Goal: Information Seeking & Learning: Find specific fact

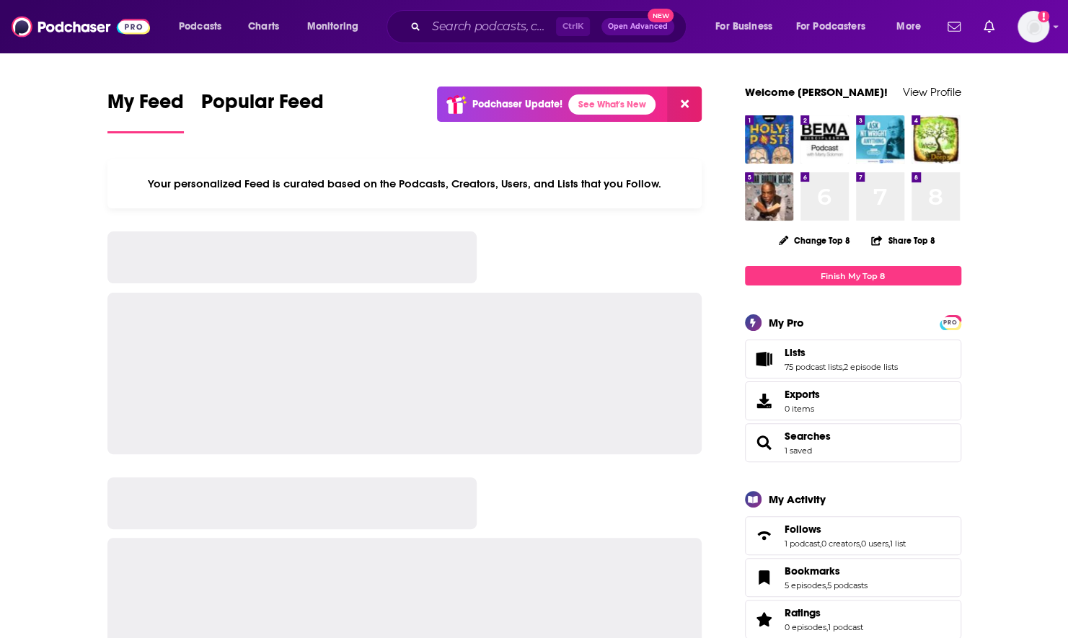
click at [477, 30] on input "Search podcasts, credits, & more..." at bounding box center [491, 26] width 130 height 23
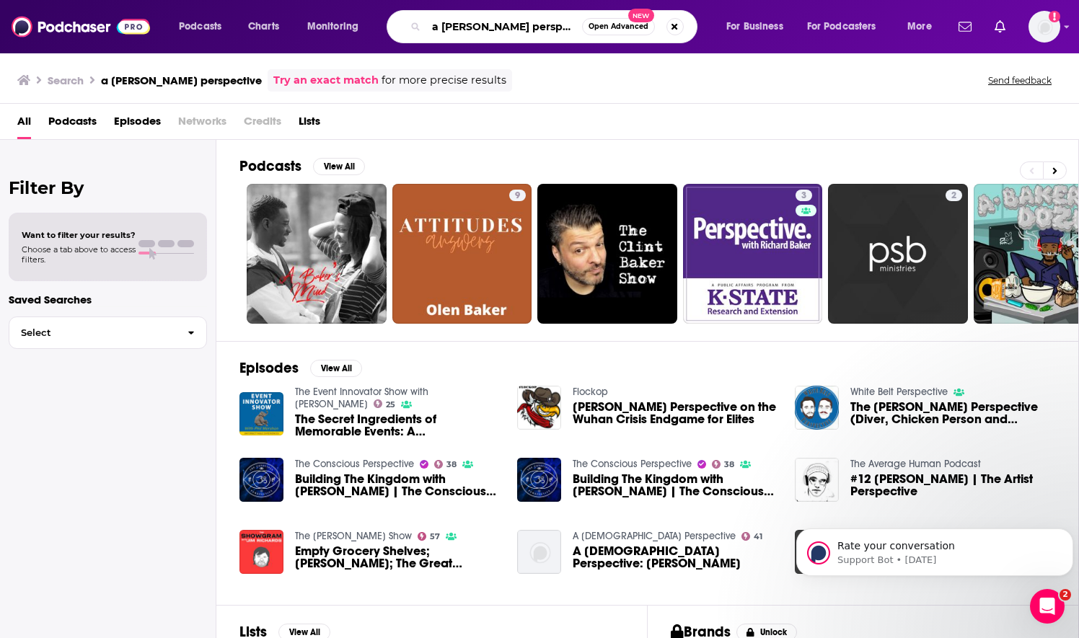
click at [535, 36] on input "a [PERSON_NAME] perspective" at bounding box center [504, 26] width 156 height 23
click at [544, 33] on input "a [PERSON_NAME] perspective" at bounding box center [504, 26] width 156 height 23
type input "a [PERSON_NAME] perspective podcast"
